Goal: Information Seeking & Learning: Learn about a topic

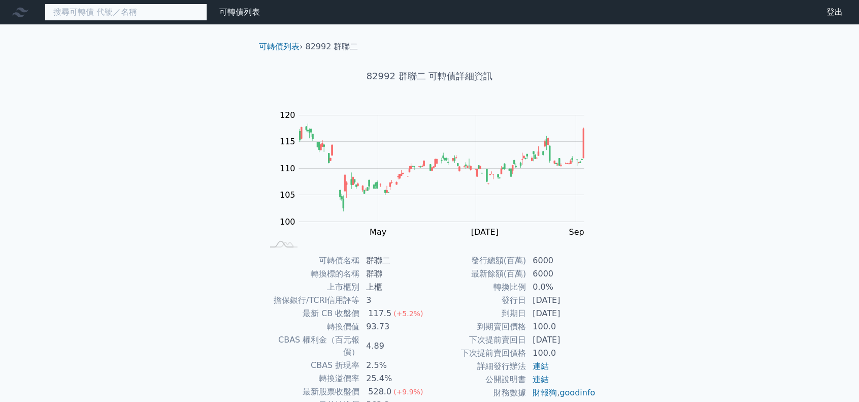
click at [136, 14] on input at bounding box center [126, 12] width 162 height 17
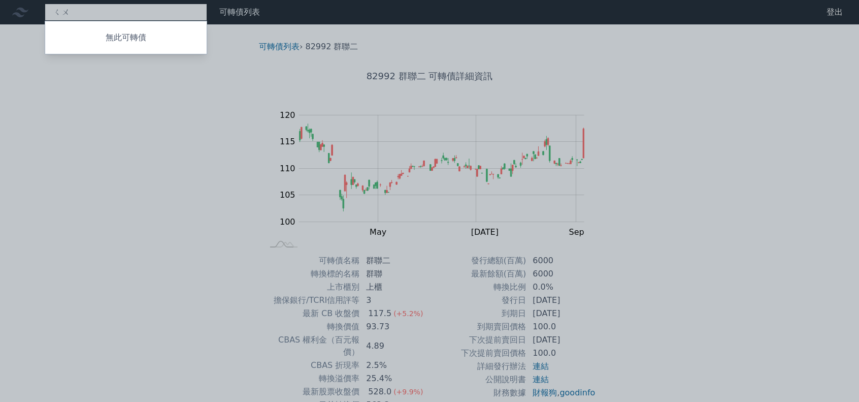
type input "ㄑ"
type input "ㄏ"
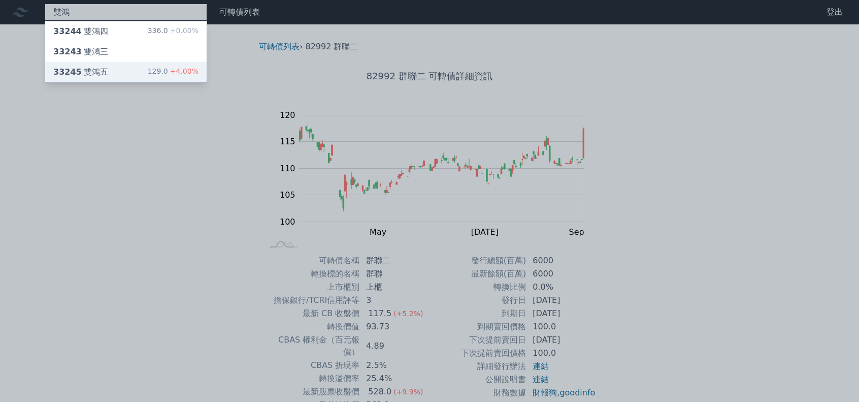
type input "雙鴻"
click at [141, 74] on div "33245 雙鴻五 129.0 +4.00%" at bounding box center [125, 72] width 161 height 20
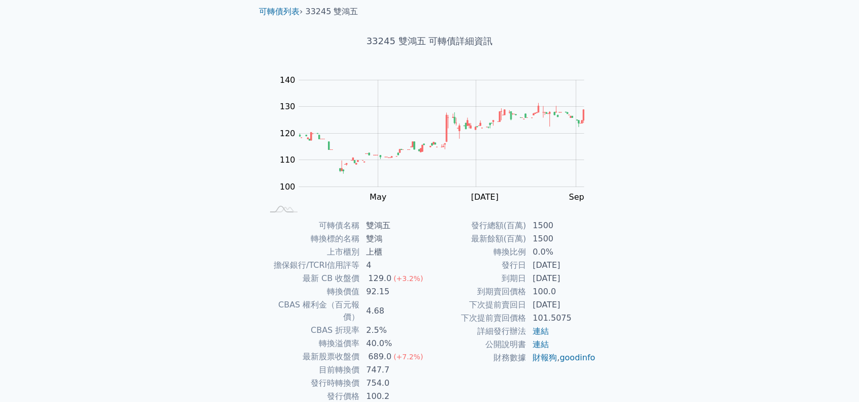
scroll to position [51, 0]
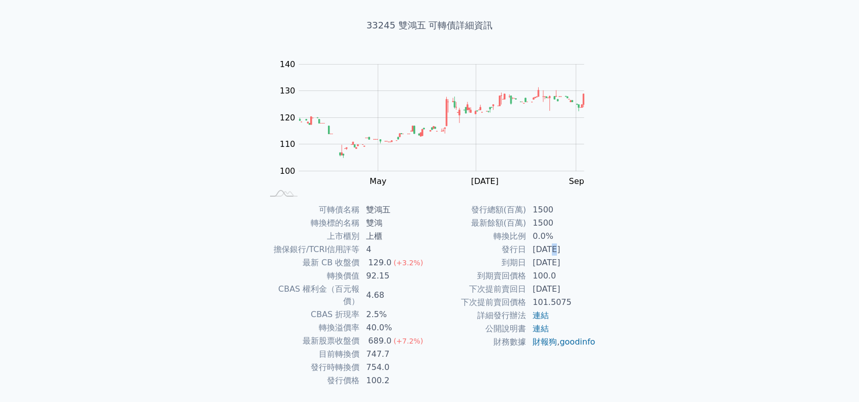
drag, startPoint x: 551, startPoint y: 249, endPoint x: 557, endPoint y: 249, distance: 5.6
click at [557, 249] on td "[DATE]" at bounding box center [561, 249] width 70 height 13
click at [615, 272] on div "可轉債列表 › 33245 雙鴻五 33245 雙鴻五 可轉債詳細資訊 Zoom Out 100 90 95 100 105 110 115 120 150 …" at bounding box center [430, 203] width 390 height 458
drag, startPoint x: 535, startPoint y: 260, endPoint x: 560, endPoint y: 262, distance: 25.5
click at [560, 262] on td "[DATE]" at bounding box center [561, 262] width 70 height 13
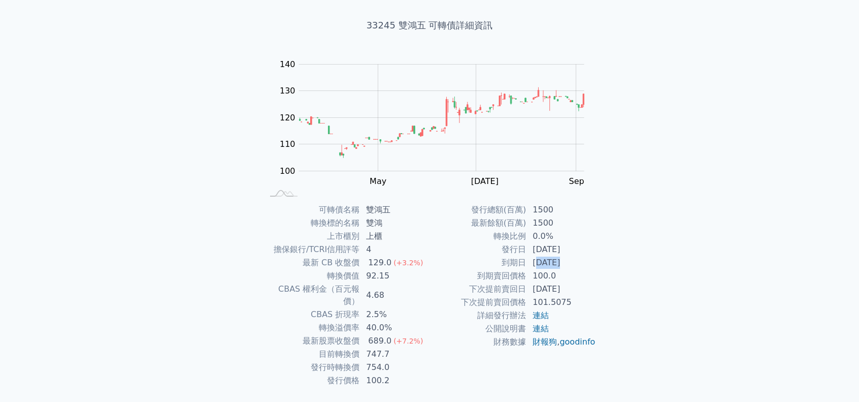
drag, startPoint x: 544, startPoint y: 246, endPoint x: 568, endPoint y: 247, distance: 23.4
click at [568, 247] on td "[DATE]" at bounding box center [561, 249] width 70 height 13
